Goal: Information Seeking & Learning: Learn about a topic

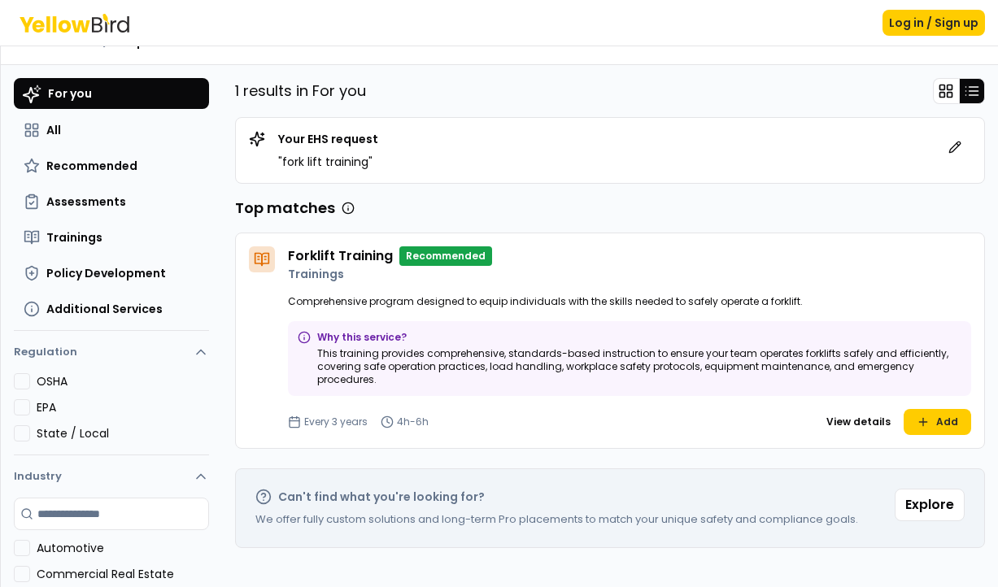
scroll to position [29, 0]
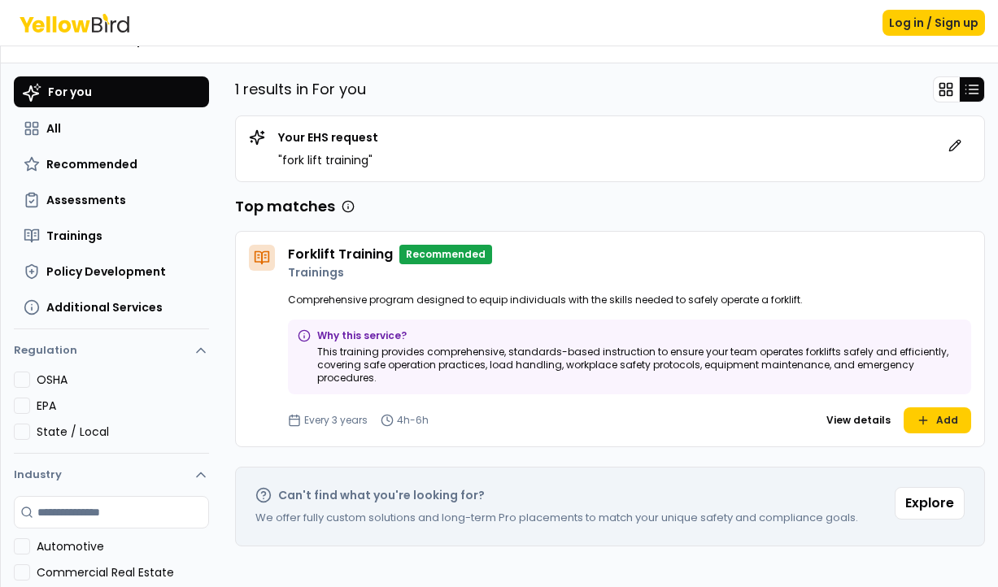
click at [383, 302] on p "Comprehensive program designed to equip individuals with the skills needed to s…" at bounding box center [629, 300] width 683 height 13
click at [360, 255] on h4 "Forklift Training" at bounding box center [340, 255] width 105 height 20
click at [324, 280] on p "Trainings" at bounding box center [629, 272] width 683 height 16
click at [856, 407] on button "View details" at bounding box center [858, 420] width 77 height 26
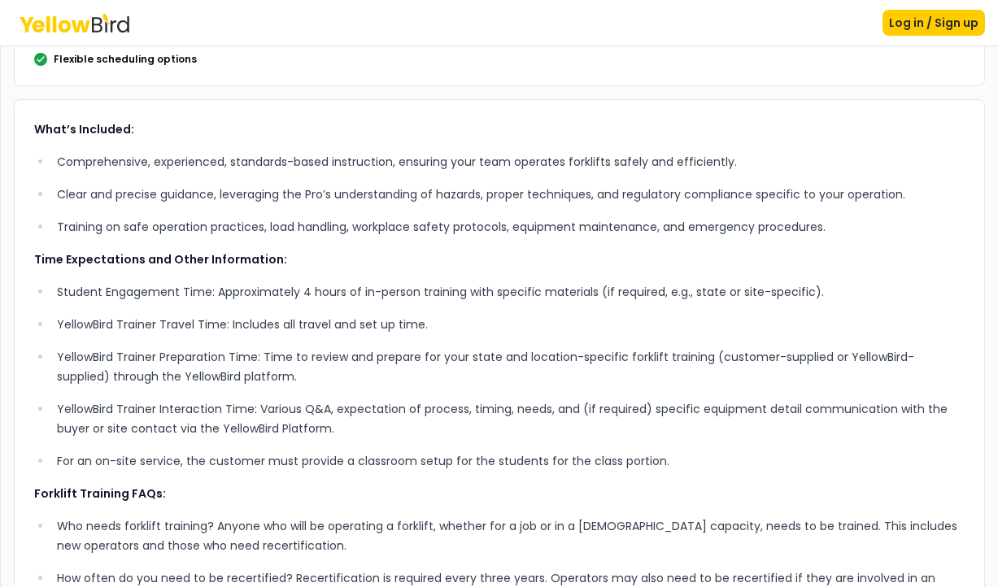
scroll to position [350, 0]
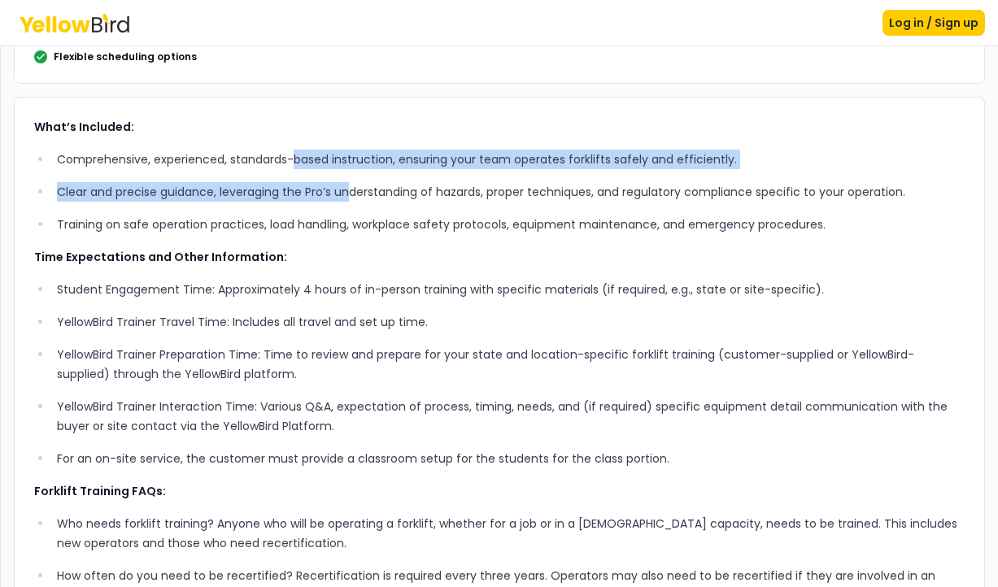
drag, startPoint x: 293, startPoint y: 165, endPoint x: 346, endPoint y: 183, distance: 56.6
click at [346, 183] on ul "Comprehensive, experienced, standards-based instruction, ensuring your team ope…" at bounding box center [499, 192] width 930 height 85
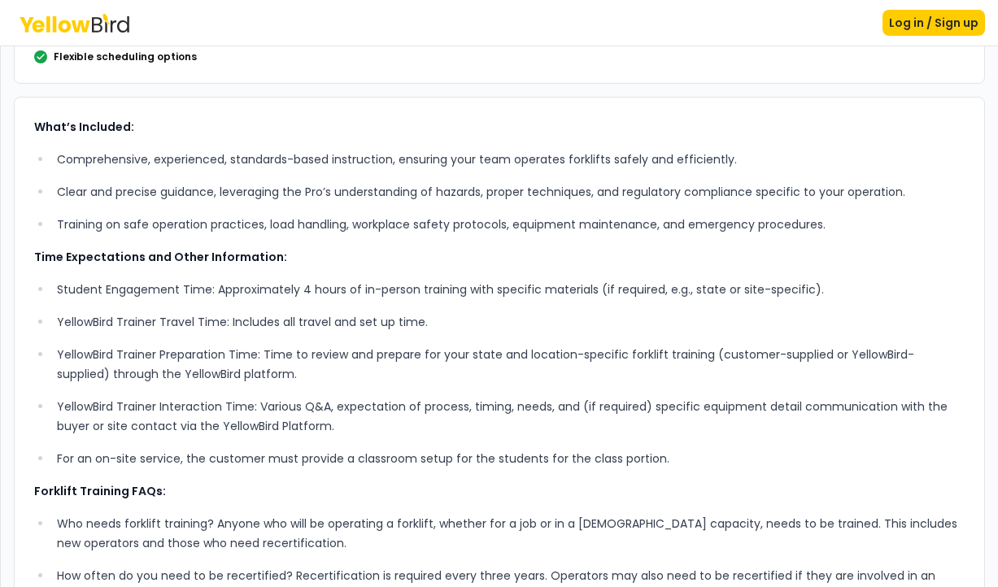
click at [205, 197] on p "Clear and precise guidance, leveraging the Pro’s understanding of hazards, prop…" at bounding box center [511, 192] width 908 height 20
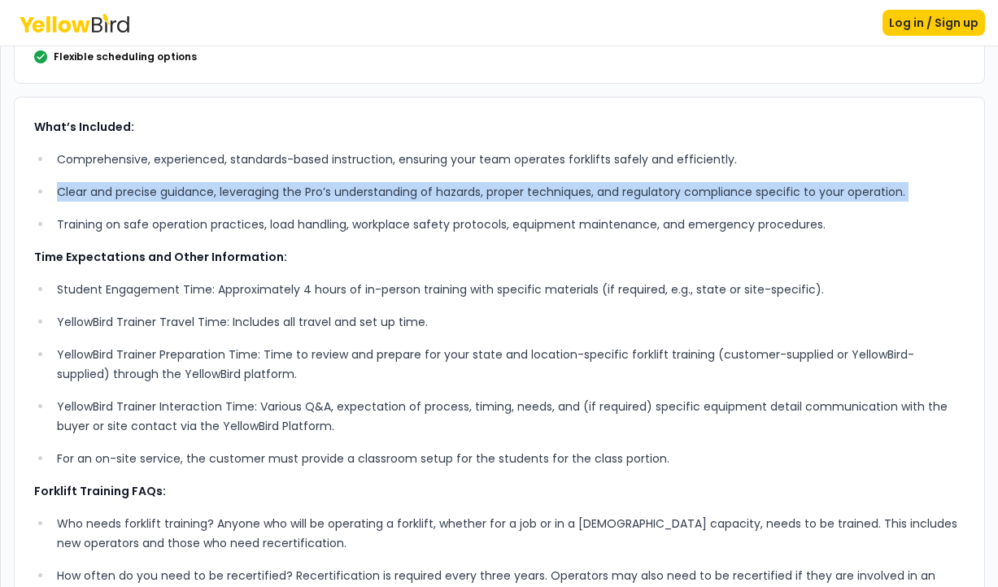
click at [205, 197] on p "Clear and precise guidance, leveraging the Pro’s understanding of hazards, prop…" at bounding box center [511, 192] width 908 height 20
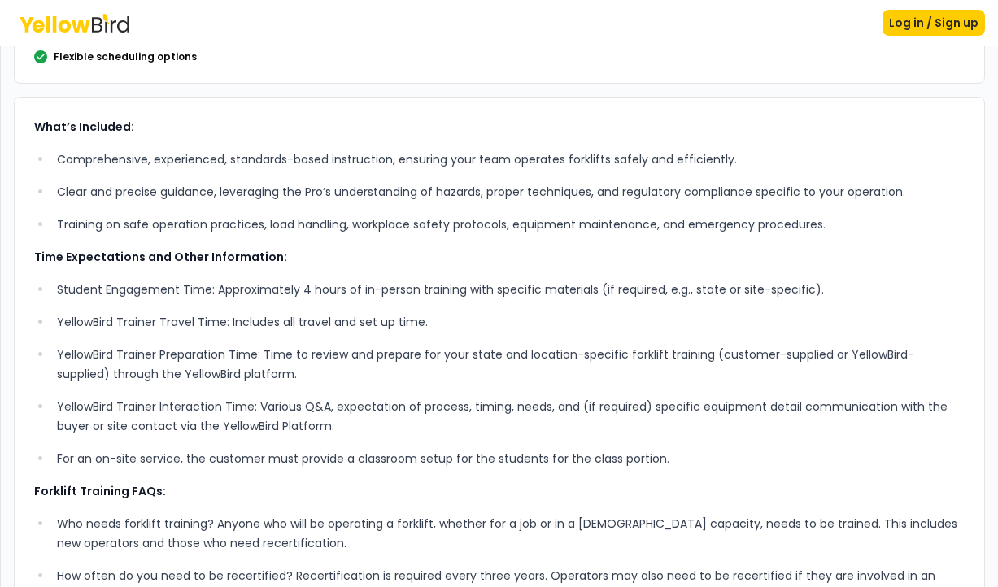
click at [233, 222] on p "Training on safe operation practices, load handling, workplace safety protocols…" at bounding box center [511, 225] width 908 height 20
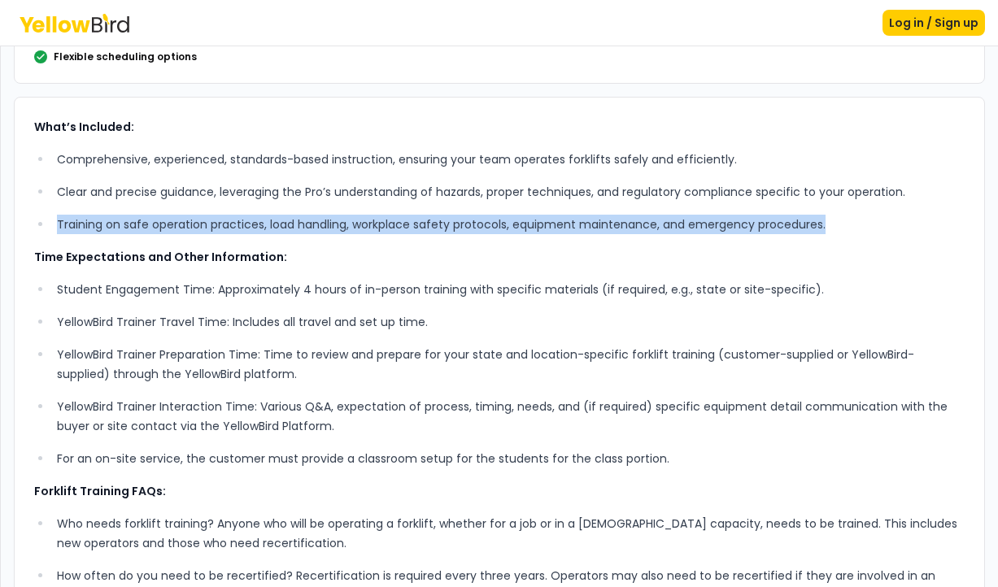
click at [233, 222] on p "Training on safe operation practices, load handling, workplace safety protocols…" at bounding box center [511, 225] width 908 height 20
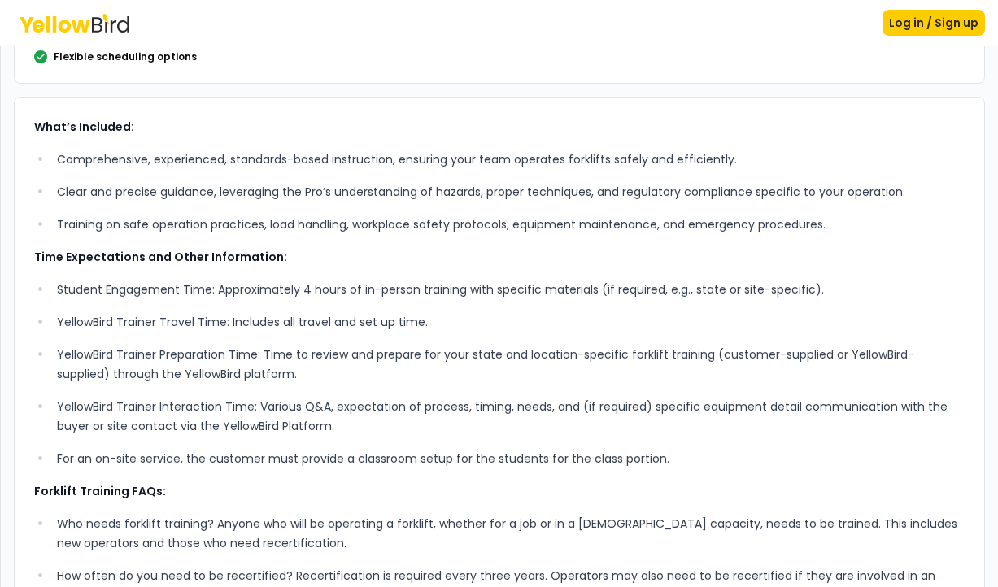
click at [296, 229] on p "Training on safe operation practices, load handling, workplace safety protocols…" at bounding box center [511, 225] width 908 height 20
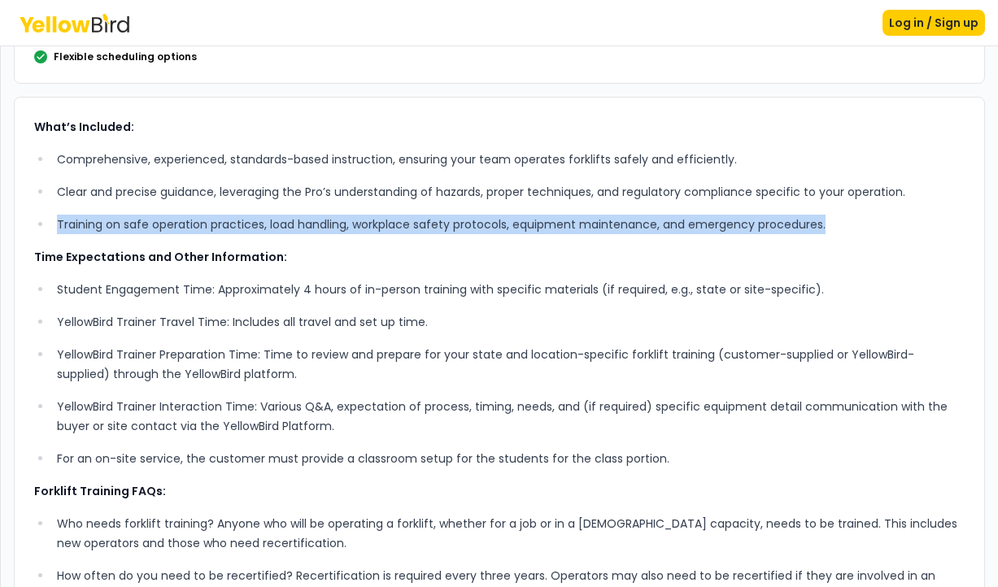
click at [296, 229] on p "Training on safe operation practices, load handling, workplace safety protocols…" at bounding box center [511, 225] width 908 height 20
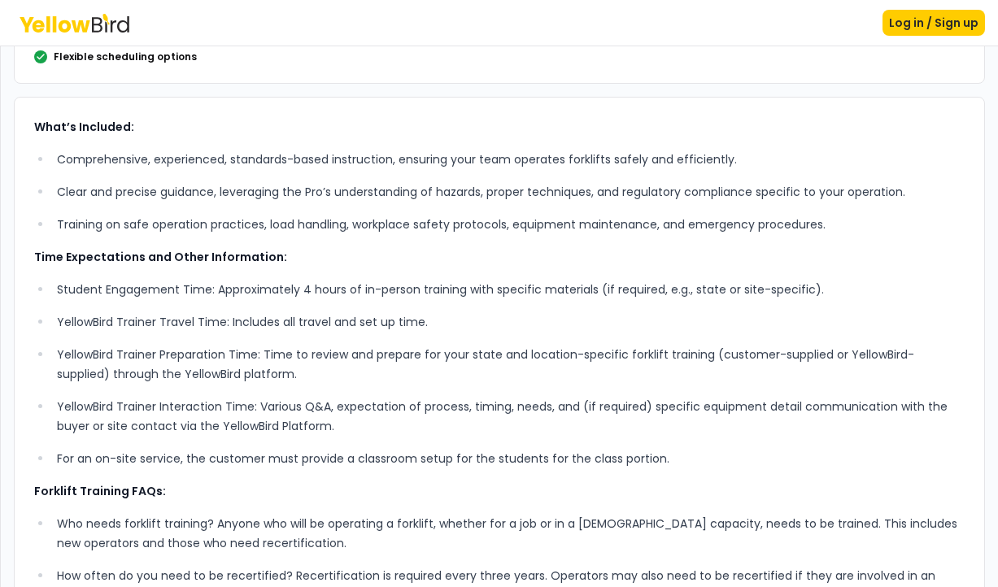
click at [344, 248] on p "Time Expectations and Other Information:" at bounding box center [499, 257] width 930 height 20
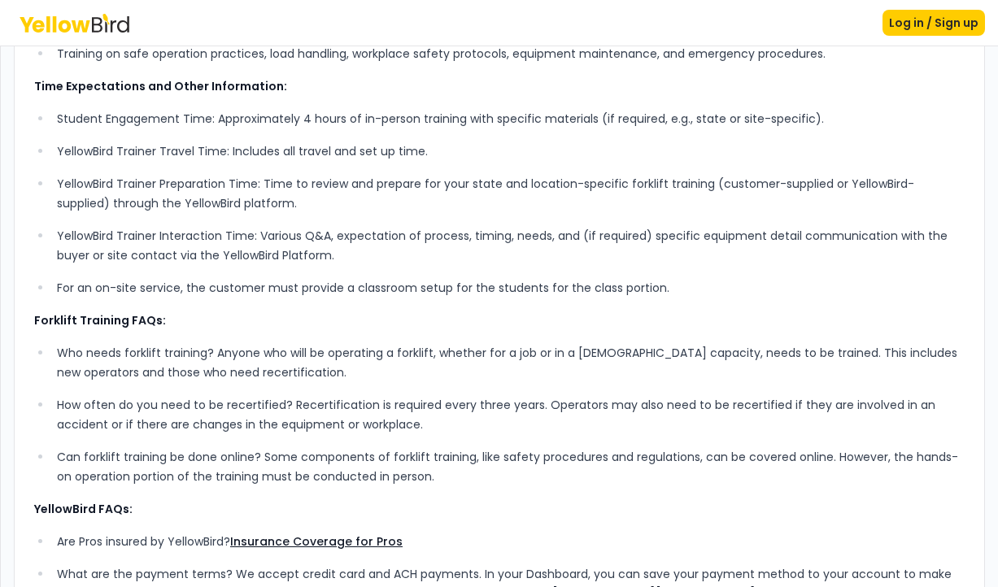
scroll to position [522, 0]
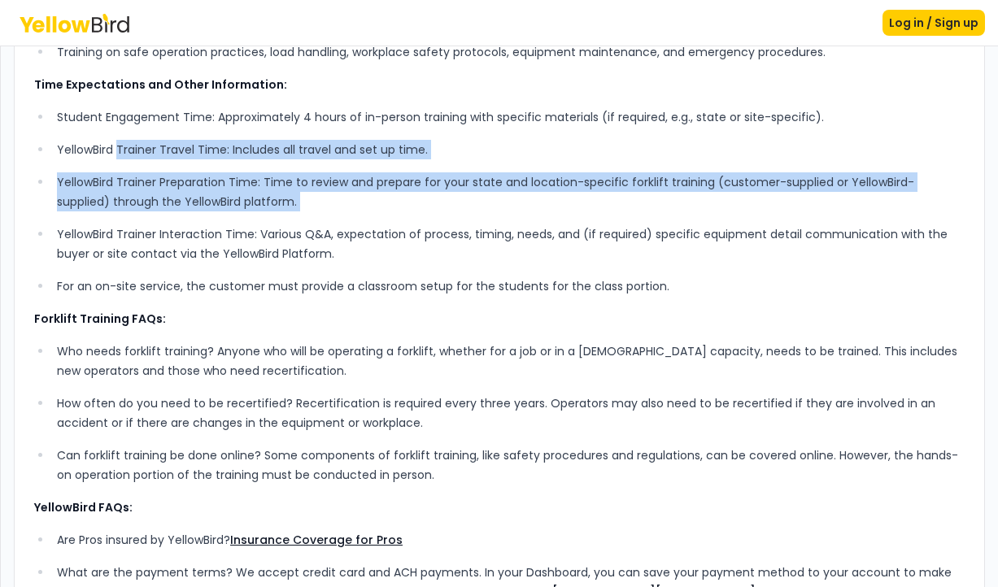
drag, startPoint x: 118, startPoint y: 152, endPoint x: 317, endPoint y: 220, distance: 210.4
click at [317, 220] on ul "Student Engagement Time: Approximately 4 hours of in-person training with speci…" at bounding box center [499, 201] width 930 height 189
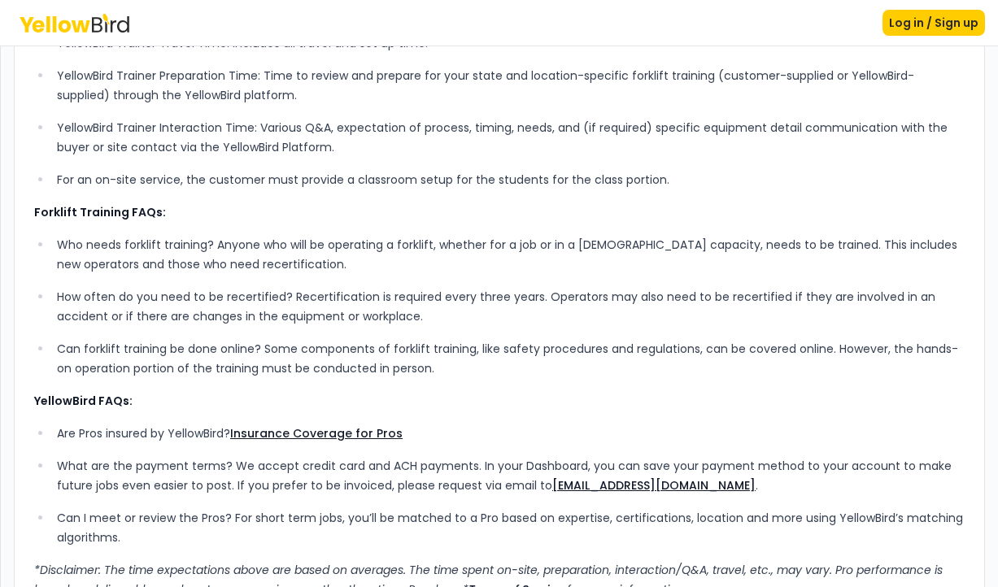
scroll to position [626, 0]
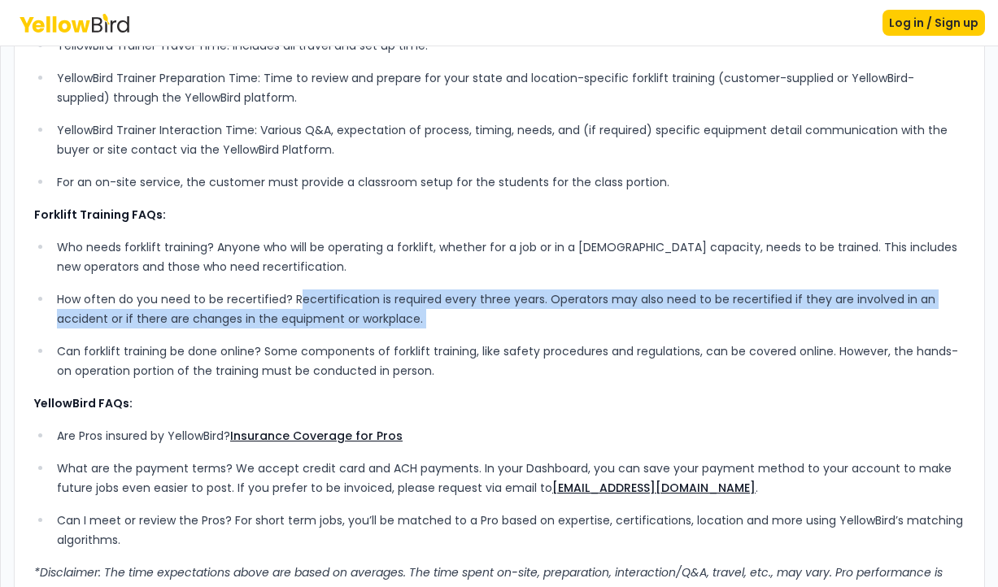
drag, startPoint x: 300, startPoint y: 303, endPoint x: 450, endPoint y: 334, distance: 153.0
click at [450, 334] on ul "Who needs forklift training? Anyone who will be operating a forklift, whether f…" at bounding box center [499, 308] width 930 height 143
